Goal: Task Accomplishment & Management: Manage account settings

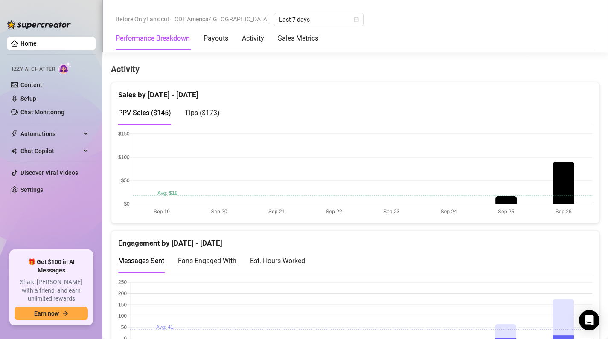
scroll to position [397, 0]
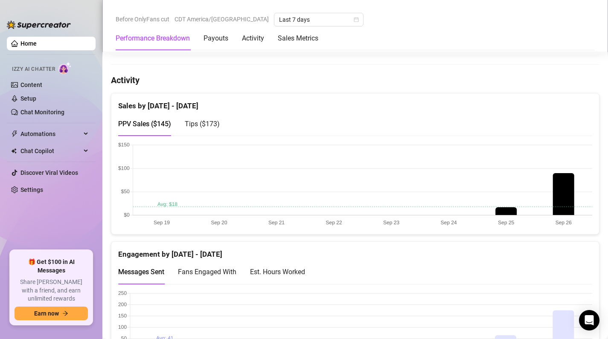
click at [203, 126] on span "Tips ( $173 )" at bounding box center [202, 124] width 35 height 8
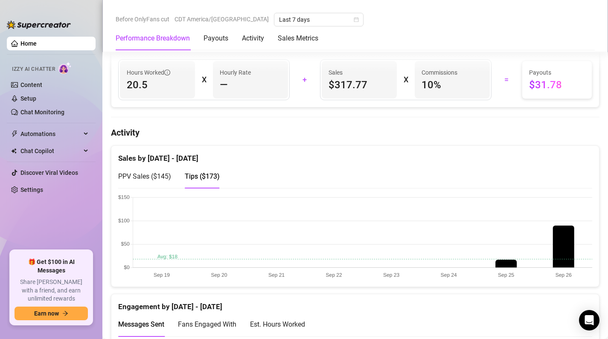
scroll to position [362, 0]
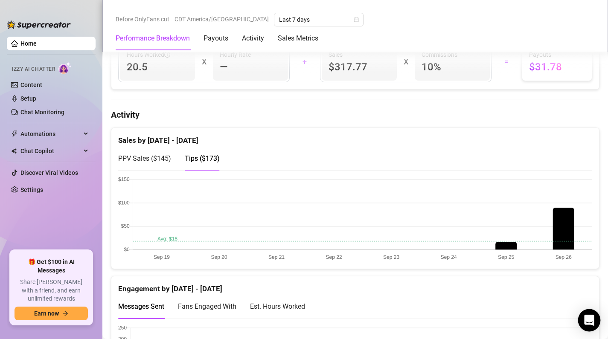
click at [588, 315] on div "Open Intercom Messenger" at bounding box center [589, 320] width 23 height 23
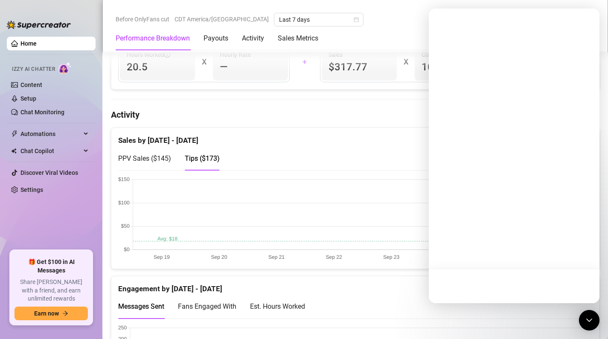
scroll to position [0, 0]
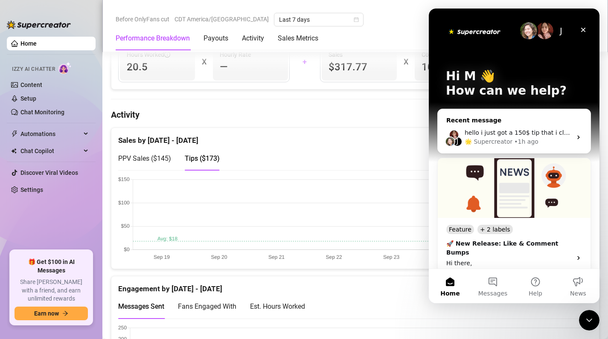
click at [532, 137] on div "• 1h ago" at bounding box center [526, 141] width 24 height 9
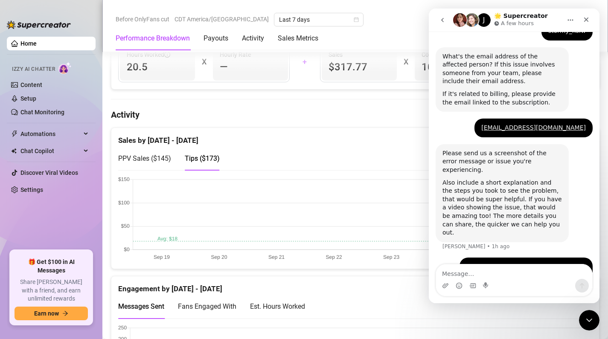
scroll to position [280, 0]
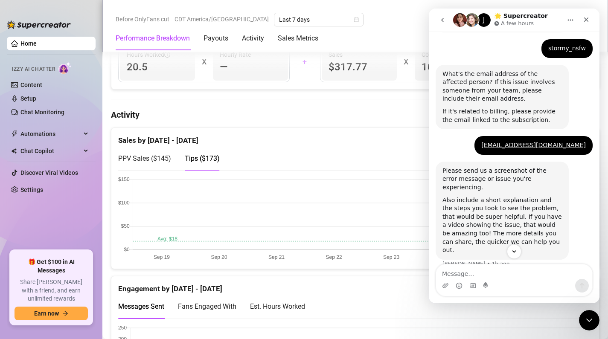
click at [443, 20] on icon "go back" at bounding box center [442, 20] width 7 height 7
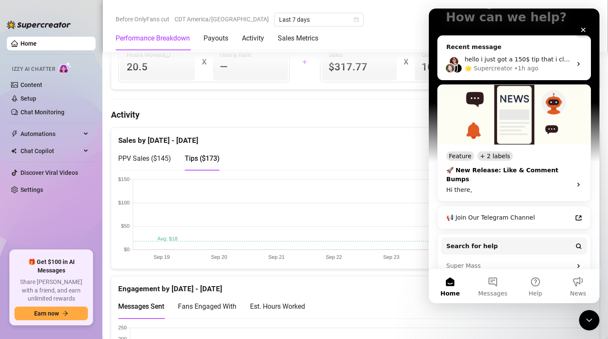
scroll to position [80, 0]
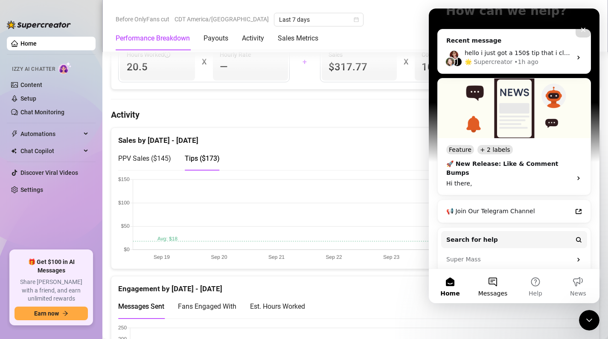
click at [489, 290] on span "Messages" at bounding box center [492, 293] width 29 height 6
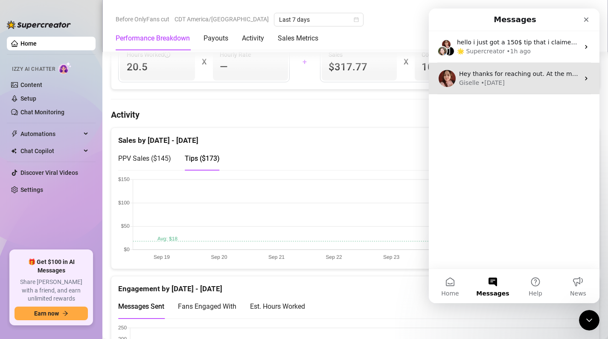
click at [546, 81] on div "Giselle • 1d ago" at bounding box center [519, 82] width 120 height 9
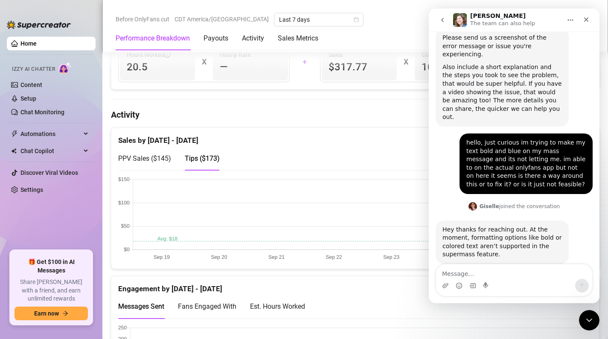
scroll to position [313, 0]
click at [446, 16] on button "go back" at bounding box center [442, 20] width 16 height 16
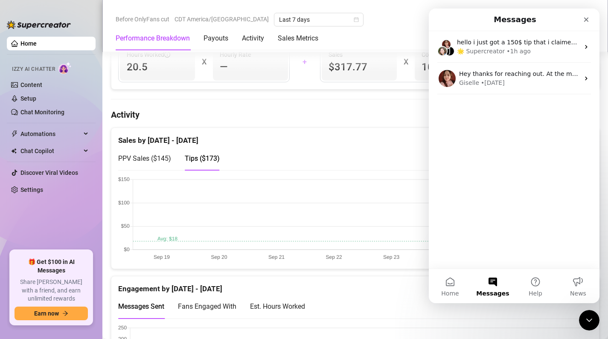
scroll to position [0, 0]
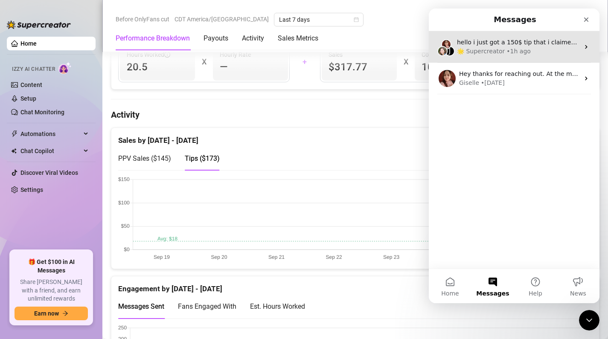
click at [526, 55] on div "🌟 Supercreator • 1h ago" at bounding box center [518, 51] width 122 height 9
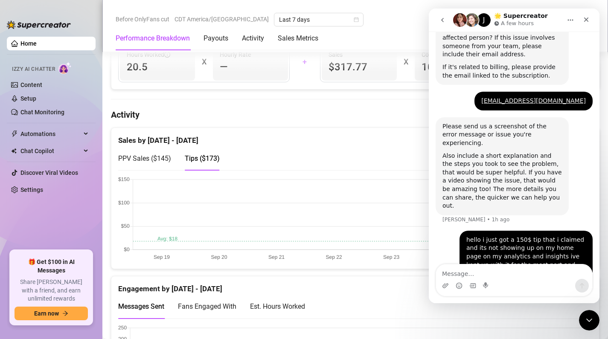
scroll to position [335, 0]
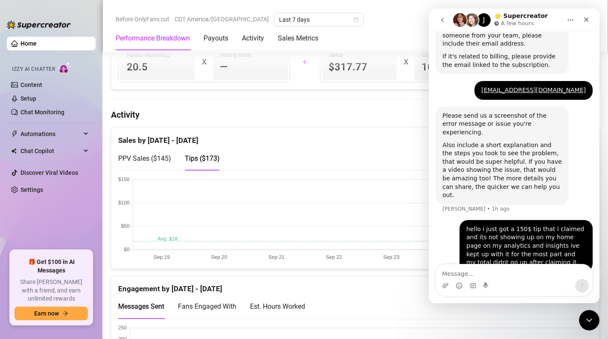
click at [444, 23] on button "go back" at bounding box center [442, 20] width 16 height 16
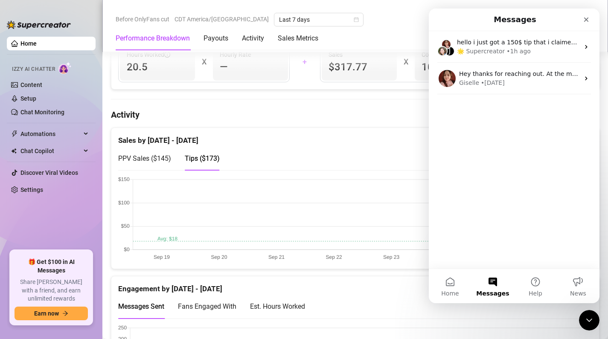
scroll to position [0, 0]
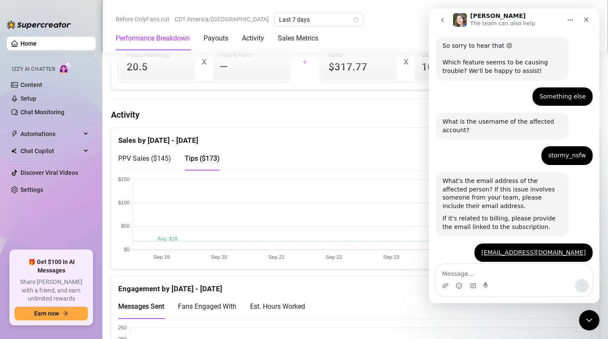
click at [444, 23] on button "go back" at bounding box center [442, 20] width 16 height 16
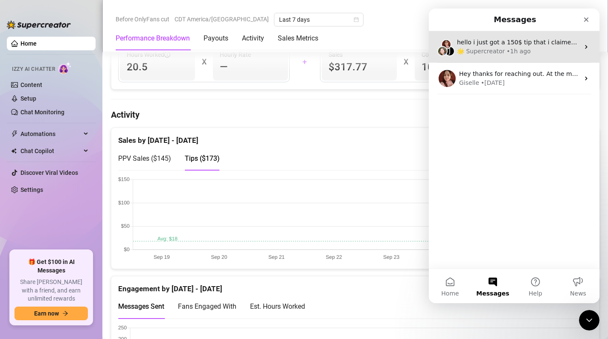
click at [506, 47] on div "• 1h ago" at bounding box center [518, 51] width 24 height 9
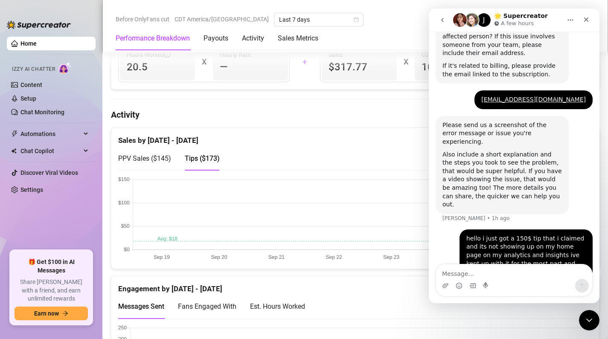
scroll to position [335, 0]
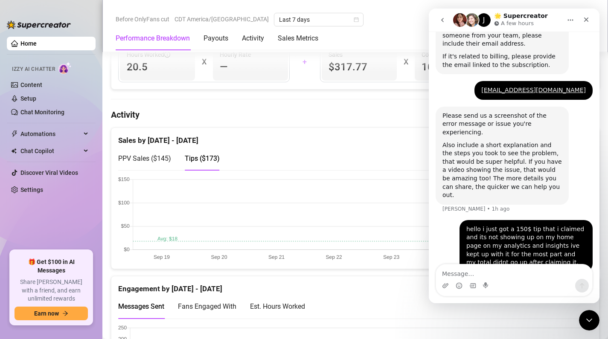
click at [441, 20] on icon "go back" at bounding box center [442, 20] width 7 height 7
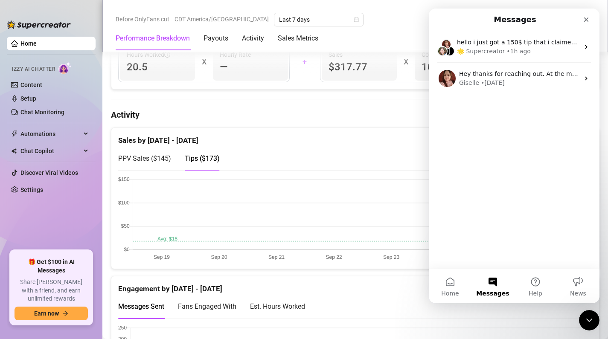
scroll to position [0, 0]
click at [364, 88] on div "Hours Worked 20.5 X Hourly Rate — + Sales $317.77 X Commissions 10 % = Payouts …" at bounding box center [354, 62] width 487 height 55
click at [586, 22] on icon "Close" at bounding box center [586, 19] width 7 height 7
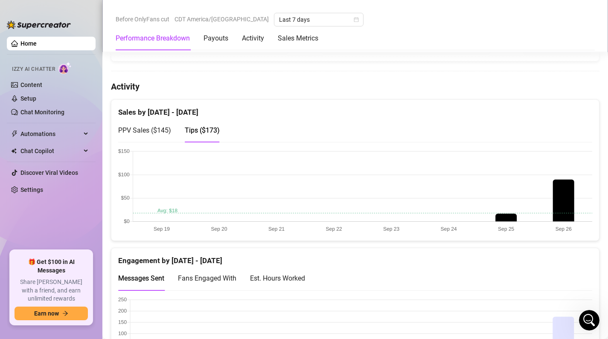
scroll to position [391, 0]
click at [147, 130] on span "PPV Sales ( $145 )" at bounding box center [144, 130] width 53 height 8
click at [198, 134] on div "Tips ( $173 )" at bounding box center [202, 130] width 35 height 11
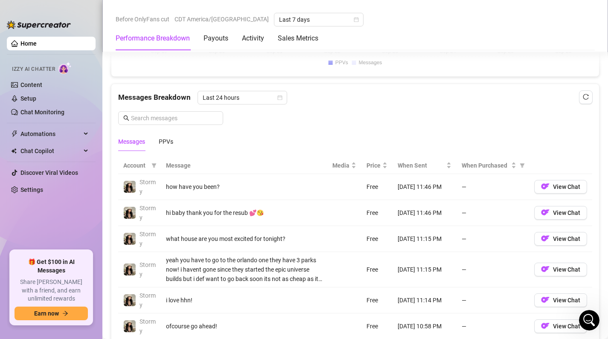
scroll to position [702, 0]
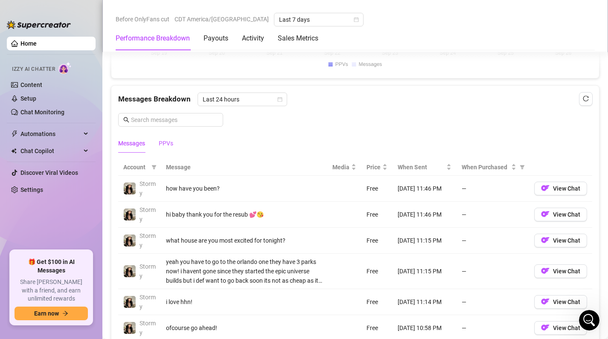
click at [167, 139] on div "PPVs" at bounding box center [166, 143] width 14 height 9
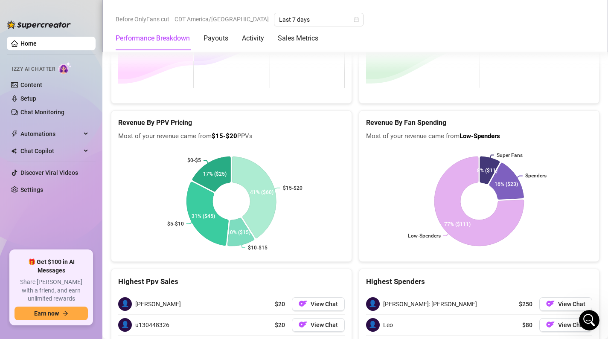
scroll to position [1294, 0]
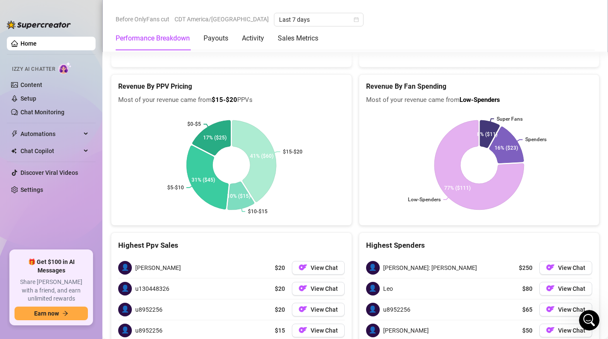
click at [339, 161] on rect at bounding box center [231, 165] width 226 height 107
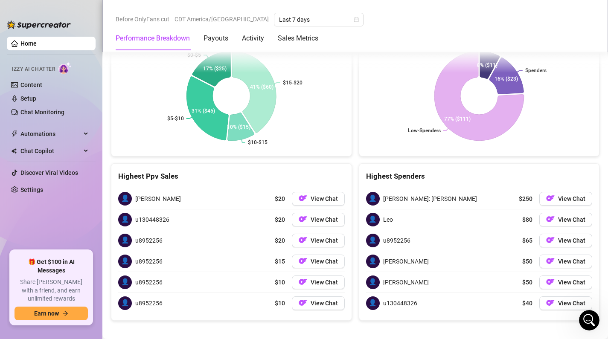
scroll to position [1401, 0]
